Goal: Task Accomplishment & Management: Manage account settings

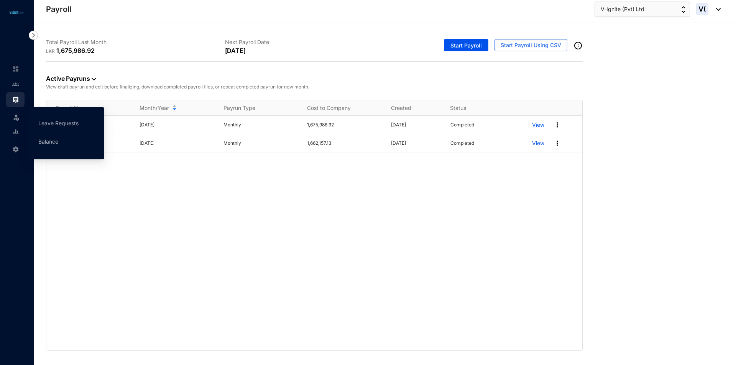
click at [13, 117] on img at bounding box center [16, 117] width 8 height 8
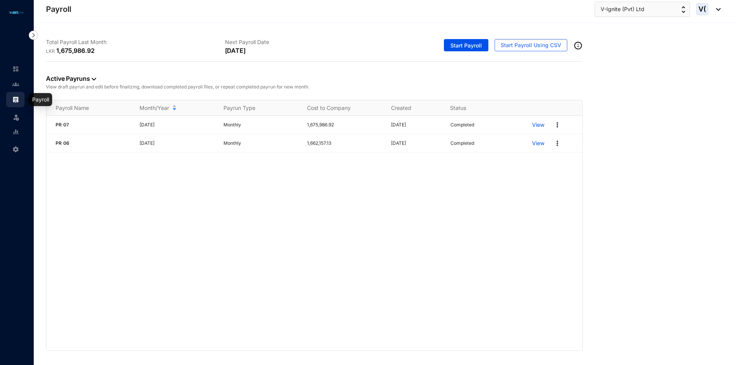
click at [12, 99] on link at bounding box center [21, 100] width 19 height 8
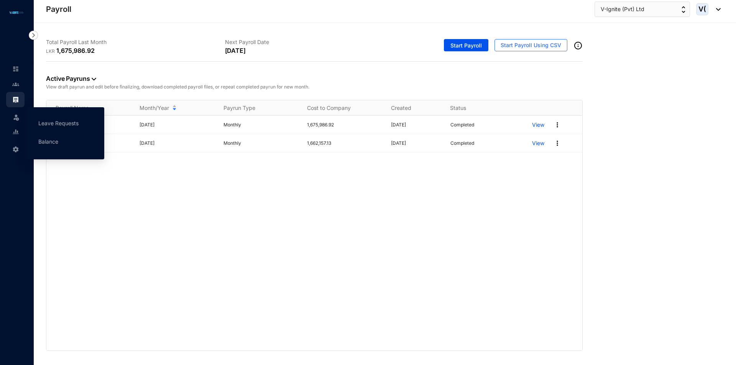
click at [7, 119] on div "Leave" at bounding box center [15, 115] width 18 height 17
click at [79, 122] on link "Leave Requests" at bounding box center [58, 123] width 40 height 7
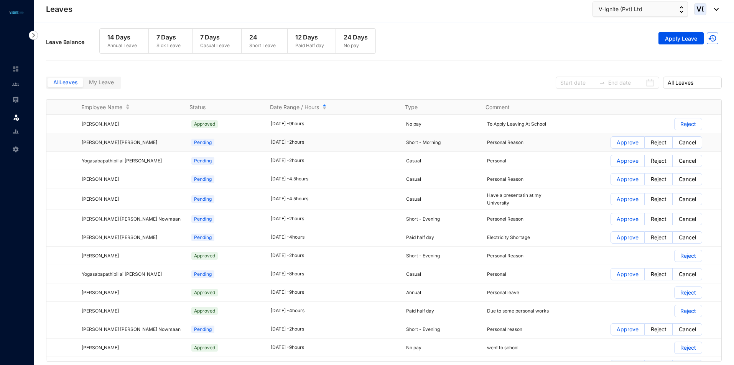
click at [627, 143] on p "Approve" at bounding box center [627, 142] width 22 height 11
click at [611, 145] on input "Approve" at bounding box center [611, 145] width 0 height 0
click at [621, 164] on p "Approve" at bounding box center [627, 160] width 22 height 11
click at [611, 163] on input "Approve" at bounding box center [611, 163] width 0 height 0
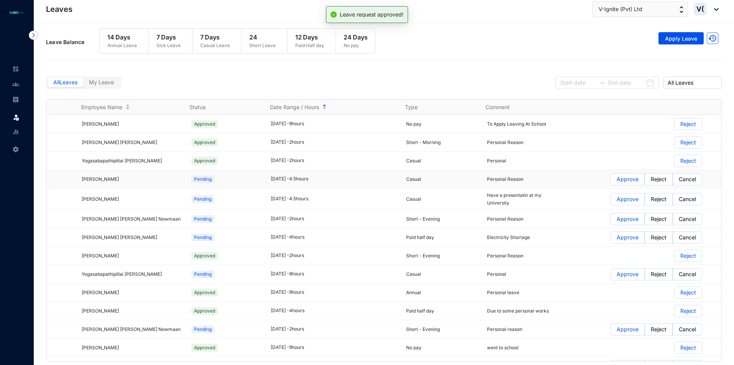
click at [620, 181] on p "Approve" at bounding box center [627, 179] width 22 height 11
click at [611, 181] on input "Approve" at bounding box center [611, 181] width 0 height 0
click at [616, 202] on p "Approve" at bounding box center [627, 199] width 22 height 11
click at [611, 201] on input "Approve" at bounding box center [611, 201] width 0 height 0
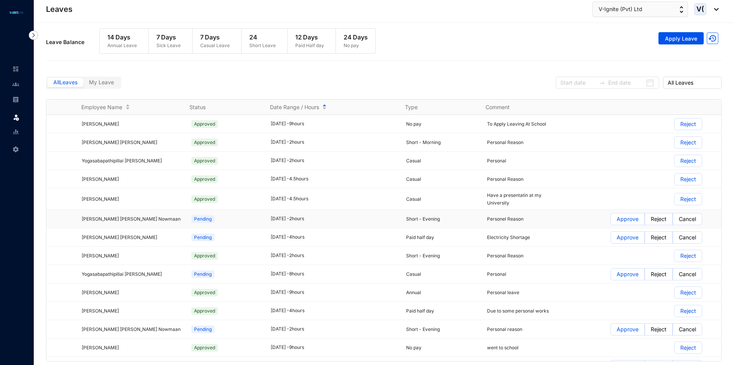
click at [621, 219] on p "Approve" at bounding box center [627, 219] width 22 height 11
click at [611, 221] on input "Approve" at bounding box center [611, 221] width 0 height 0
click at [624, 240] on p "Approve" at bounding box center [627, 237] width 22 height 11
click at [611, 240] on input "Approve" at bounding box center [611, 240] width 0 height 0
click at [620, 276] on p "Approve" at bounding box center [627, 274] width 22 height 11
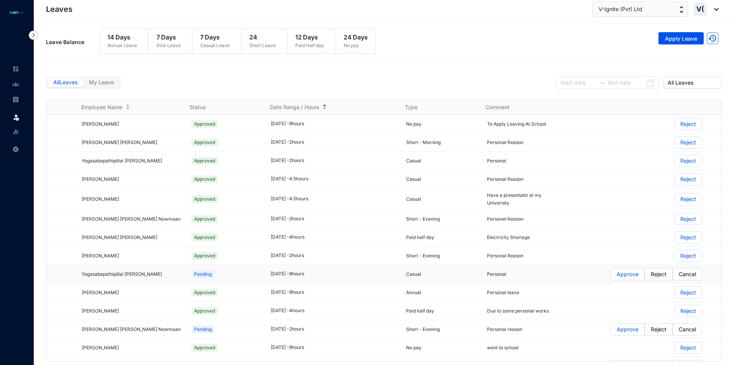
click at [611, 276] on input "Approve" at bounding box center [611, 276] width 0 height 0
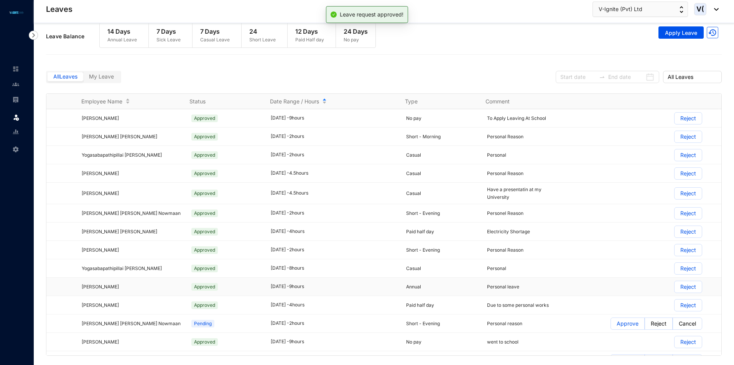
scroll to position [77, 0]
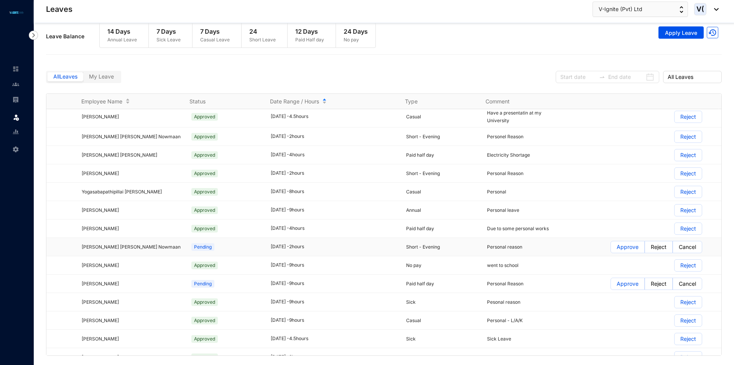
click at [624, 247] on p "Approve" at bounding box center [627, 246] width 22 height 11
click at [611, 249] on input "Approve" at bounding box center [611, 249] width 0 height 0
click at [624, 285] on p "Approve" at bounding box center [627, 283] width 22 height 11
click at [611, 286] on input "Approve" at bounding box center [611, 286] width 0 height 0
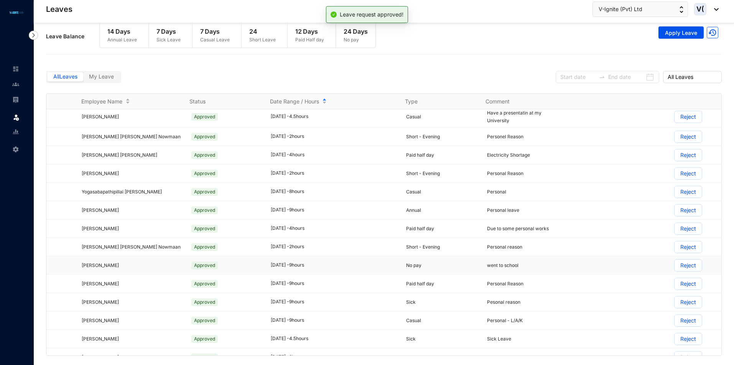
scroll to position [217, 0]
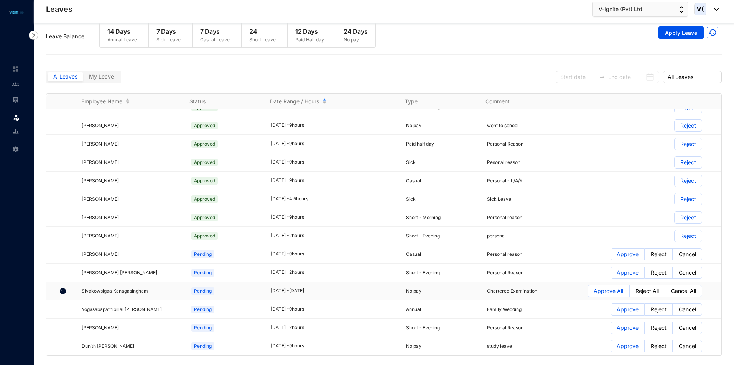
click at [65, 292] on img at bounding box center [63, 291] width 6 height 6
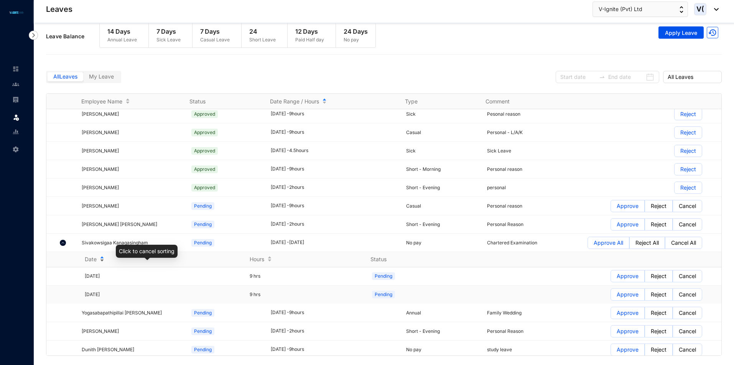
scroll to position [268, 0]
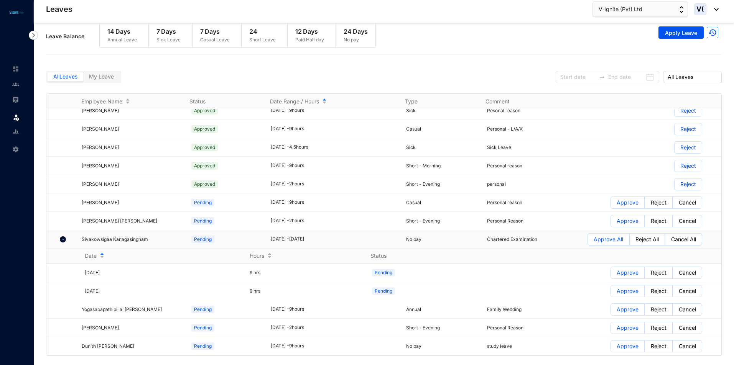
click at [64, 241] on img at bounding box center [63, 240] width 6 height 6
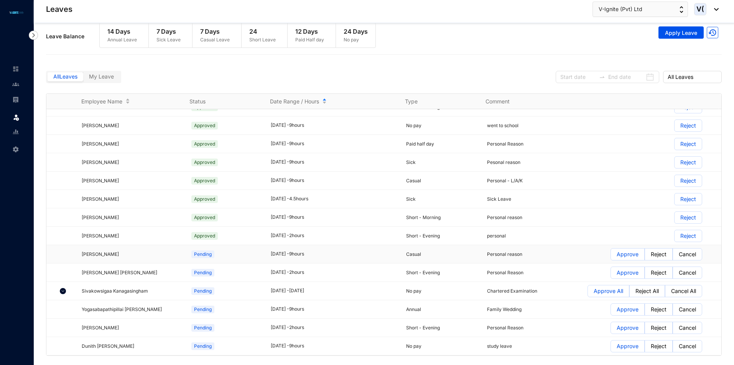
click at [629, 257] on p "Approve" at bounding box center [627, 254] width 22 height 11
click at [611, 256] on input "Approve" at bounding box center [611, 256] width 0 height 0
click at [616, 274] on p "Approve" at bounding box center [627, 272] width 22 height 11
click at [611, 275] on input "Approve" at bounding box center [611, 275] width 0 height 0
click at [604, 293] on p "Approve All" at bounding box center [608, 291] width 30 height 11
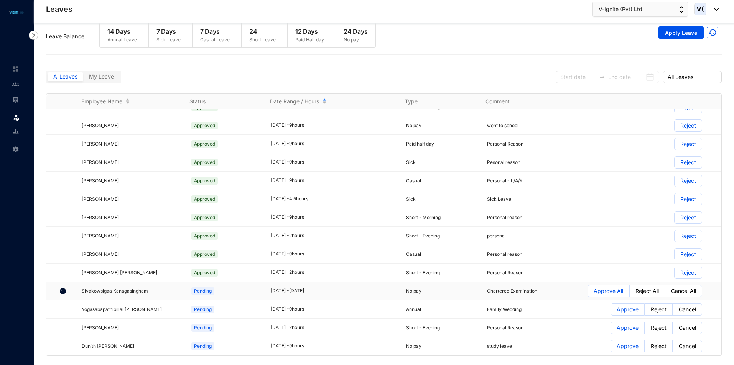
click at [588, 293] on input "Approve All" at bounding box center [588, 293] width 0 height 0
click at [623, 308] on p "Approve" at bounding box center [627, 309] width 22 height 11
click at [611, 312] on input "Approve" at bounding box center [611, 312] width 0 height 0
click at [616, 331] on p "Approve" at bounding box center [627, 327] width 22 height 11
click at [611, 330] on input "Approve" at bounding box center [611, 330] width 0 height 0
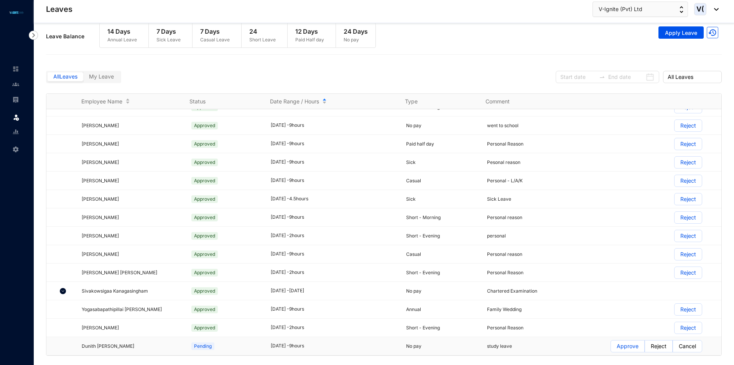
click at [618, 348] on p "Approve" at bounding box center [627, 346] width 22 height 11
click at [611, 348] on input "Approve" at bounding box center [611, 348] width 0 height 0
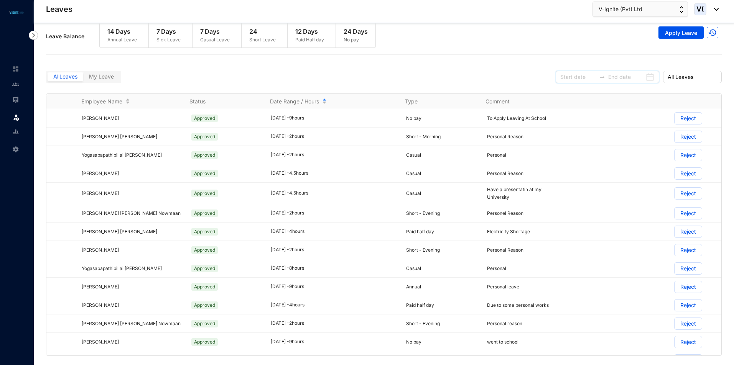
click at [573, 77] on input at bounding box center [578, 77] width 36 height 8
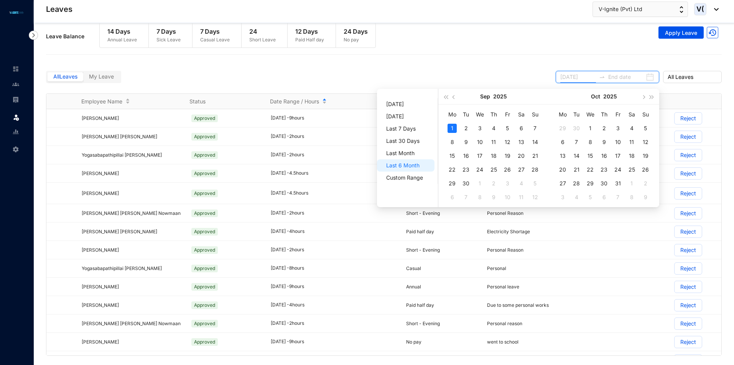
type input "[DATE]"
click at [447, 97] on span "button" at bounding box center [446, 97] width 4 height 4
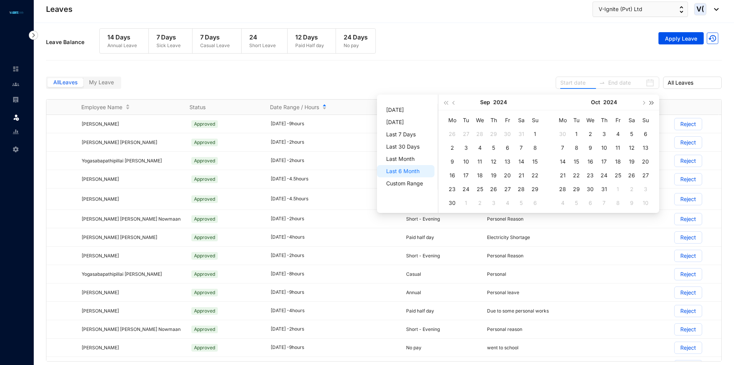
click at [653, 100] on button "button" at bounding box center [651, 102] width 8 height 15
click at [455, 105] on button "button" at bounding box center [454, 102] width 8 height 15
type input "[DATE]"
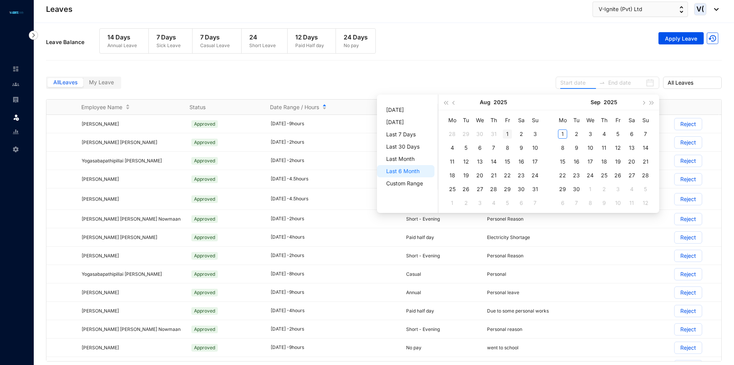
type input "[DATE]"
click at [504, 135] on div "1" at bounding box center [507, 134] width 9 height 9
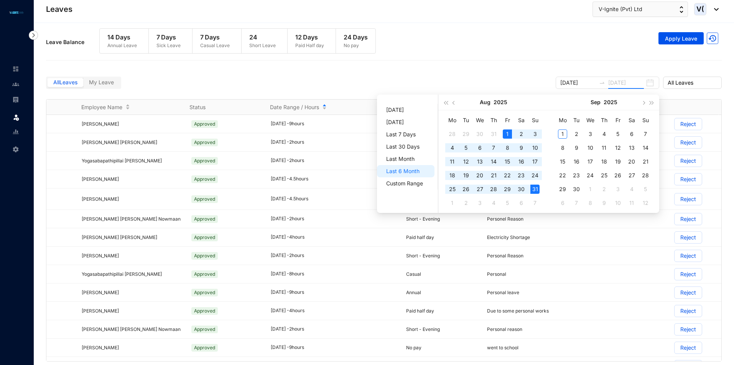
click at [535, 191] on div "31" at bounding box center [534, 189] width 9 height 9
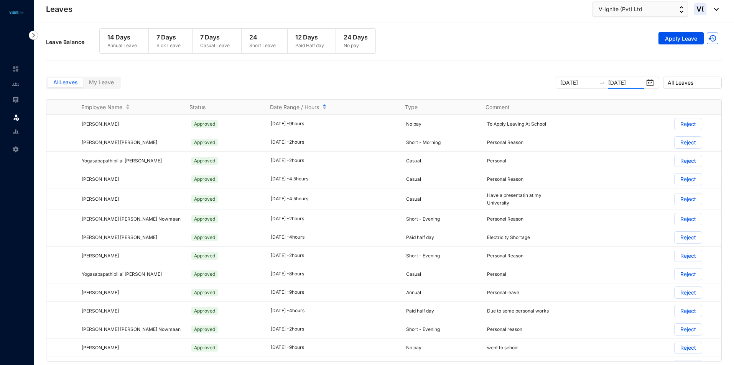
type input "[DATE]"
click at [683, 82] on span "All Leaves" at bounding box center [691, 82] width 49 height 11
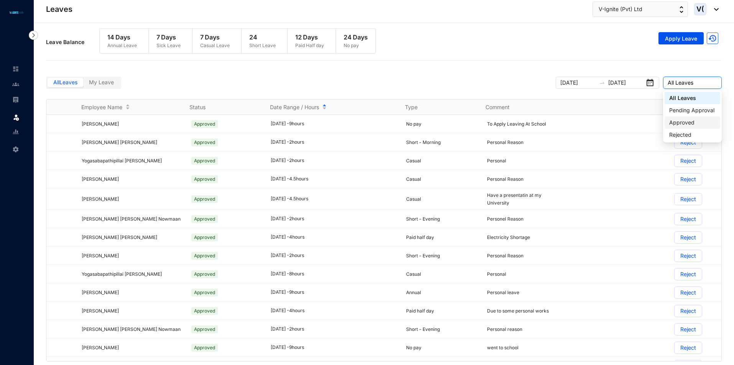
click at [528, 72] on div "All Leaves My Leave [DATE] [DATE] All Leaves" at bounding box center [383, 81] width 675 height 35
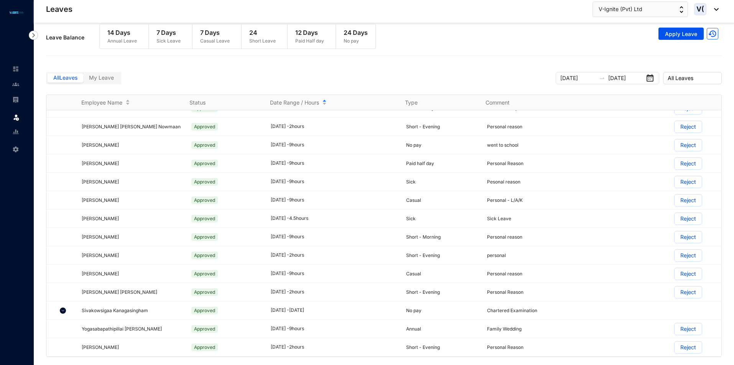
scroll to position [6, 0]
drag, startPoint x: 717, startPoint y: 296, endPoint x: 716, endPoint y: 334, distance: 38.3
click at [716, 334] on div "Employee Name Status Date Range / Hours Type Comment [PERSON_NAME] Approved [DA…" at bounding box center [383, 225] width 675 height 263
click at [65, 310] on img at bounding box center [63, 310] width 6 height 6
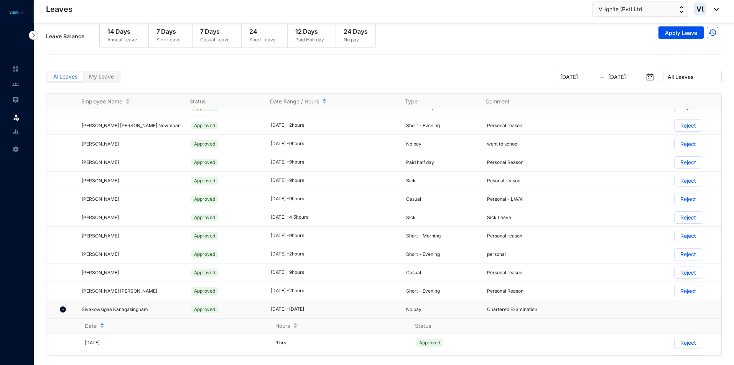
click at [65, 310] on img at bounding box center [63, 310] width 6 height 6
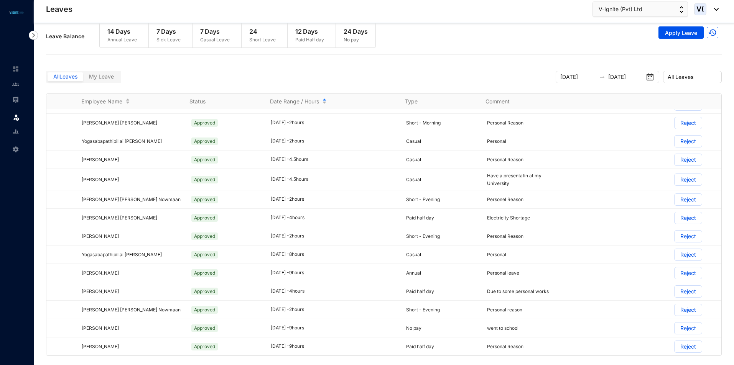
scroll to position [0, 0]
